Goal: Information Seeking & Learning: Understand process/instructions

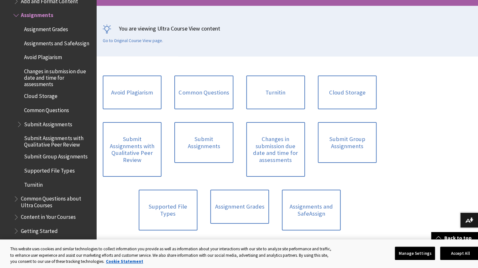
click at [31, 188] on span "Turnitin" at bounding box center [33, 183] width 19 height 9
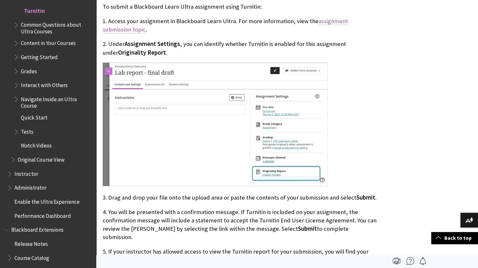
scroll to position [257, 0]
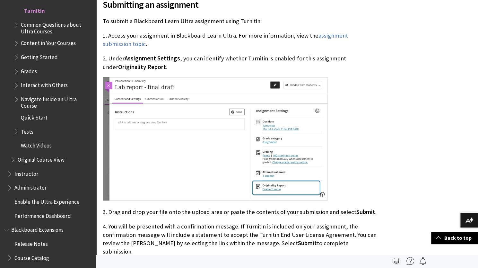
click at [339, 41] on p "1. Access your assignment in Blackboard Learn Ultra. For more information, view…" at bounding box center [240, 39] width 274 height 17
click at [339, 37] on link "assignment submission topic" at bounding box center [225, 40] width 245 height 16
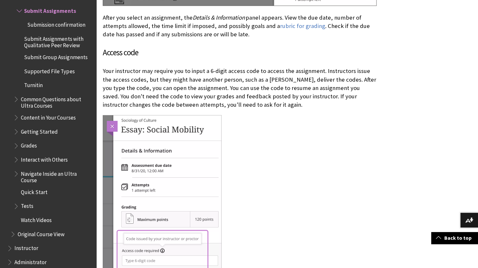
scroll to position [514, 0]
